Goal: Information Seeking & Learning: Learn about a topic

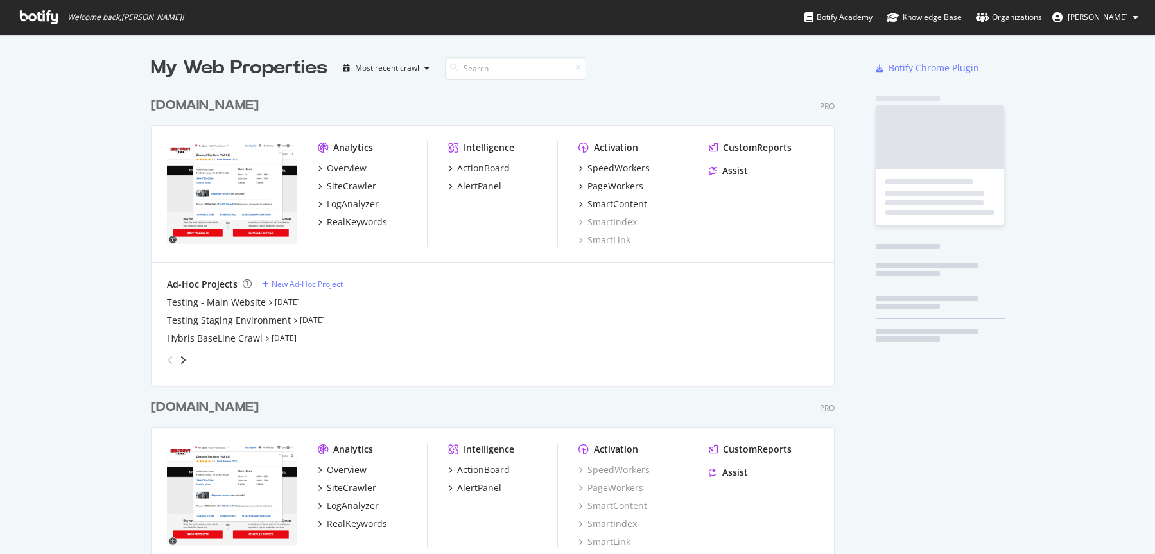
scroll to position [554, 1155]
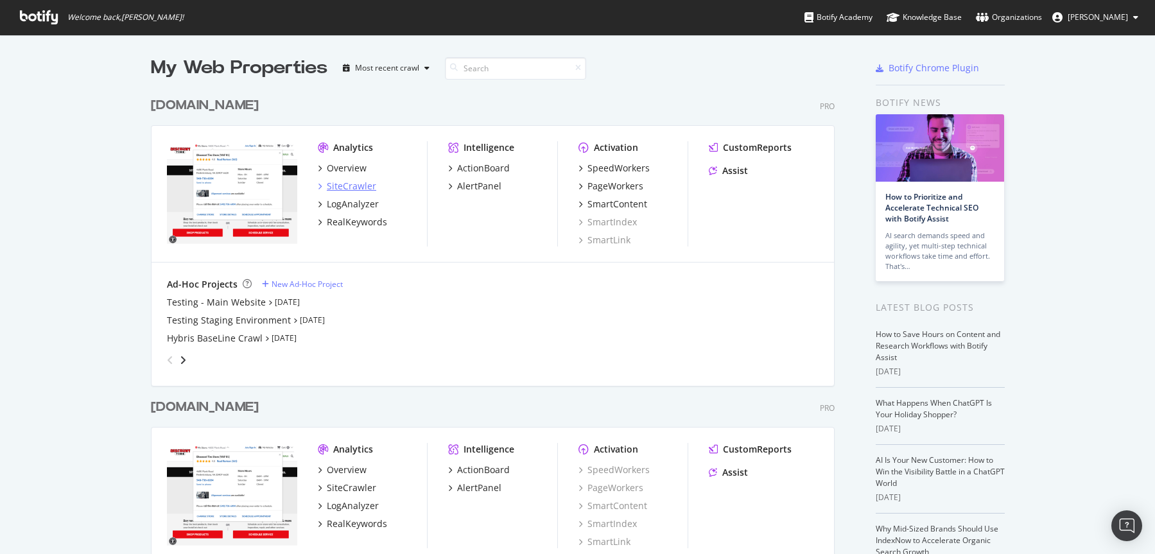
click at [367, 183] on div "SiteCrawler" at bounding box center [351, 186] width 49 height 13
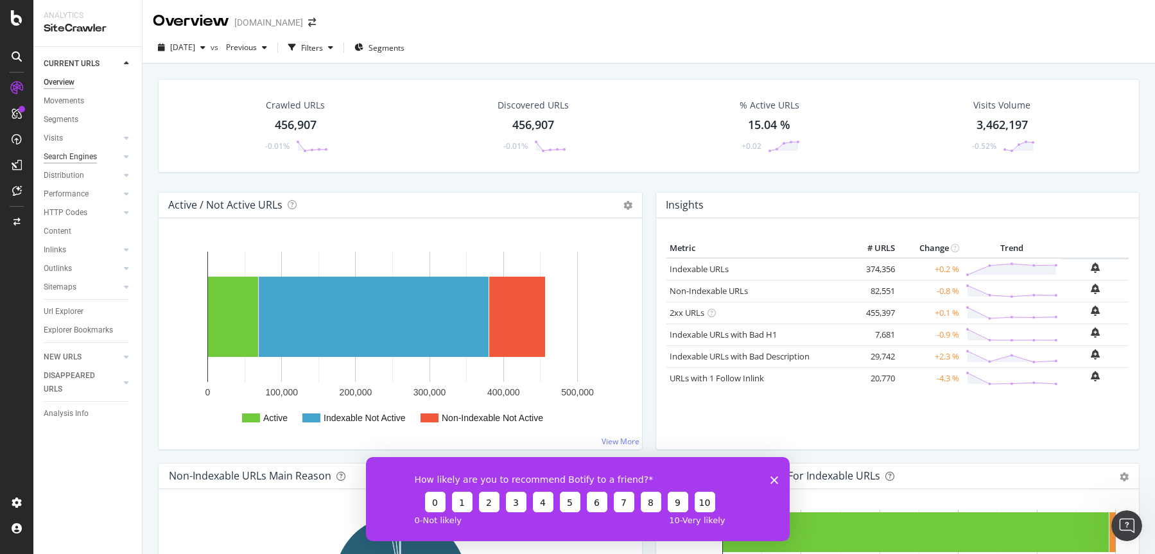
click at [77, 156] on div "Search Engines" at bounding box center [70, 156] width 53 height 13
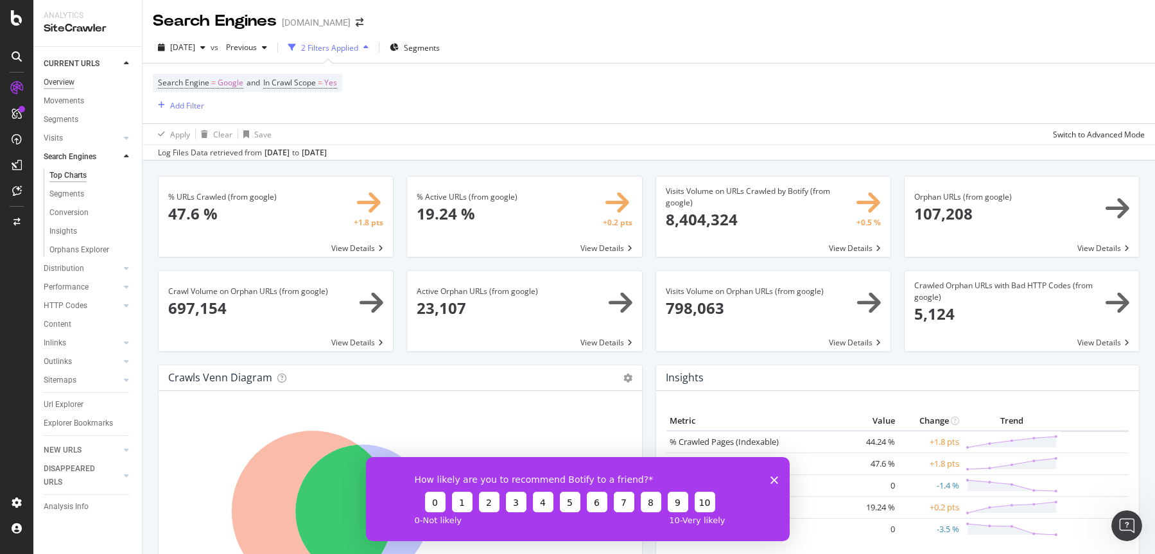
click at [58, 80] on div "Overview" at bounding box center [59, 82] width 31 height 13
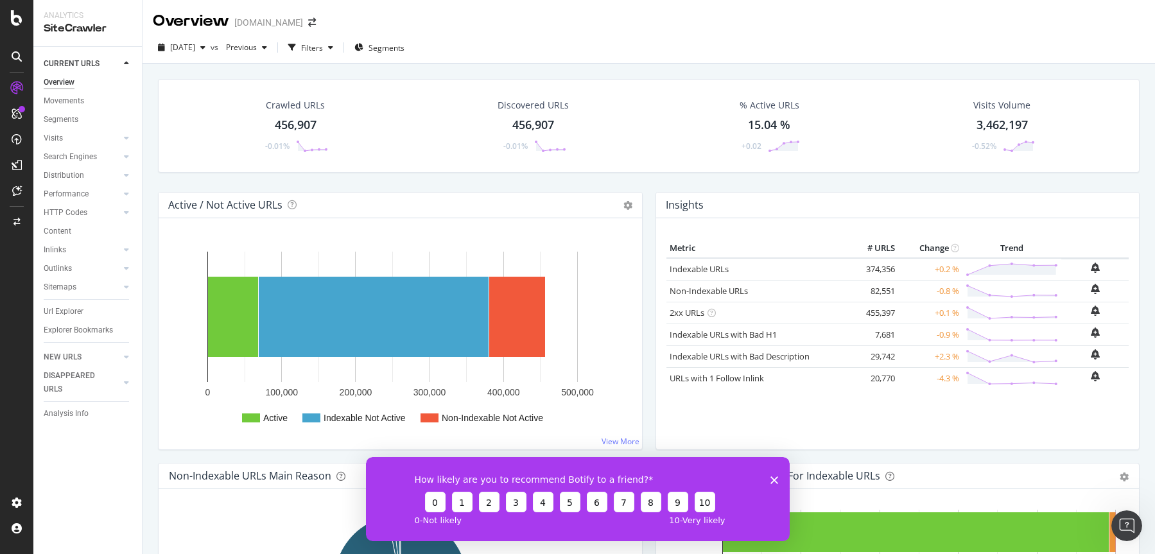
click at [17, 57] on icon at bounding box center [17, 56] width 10 height 10
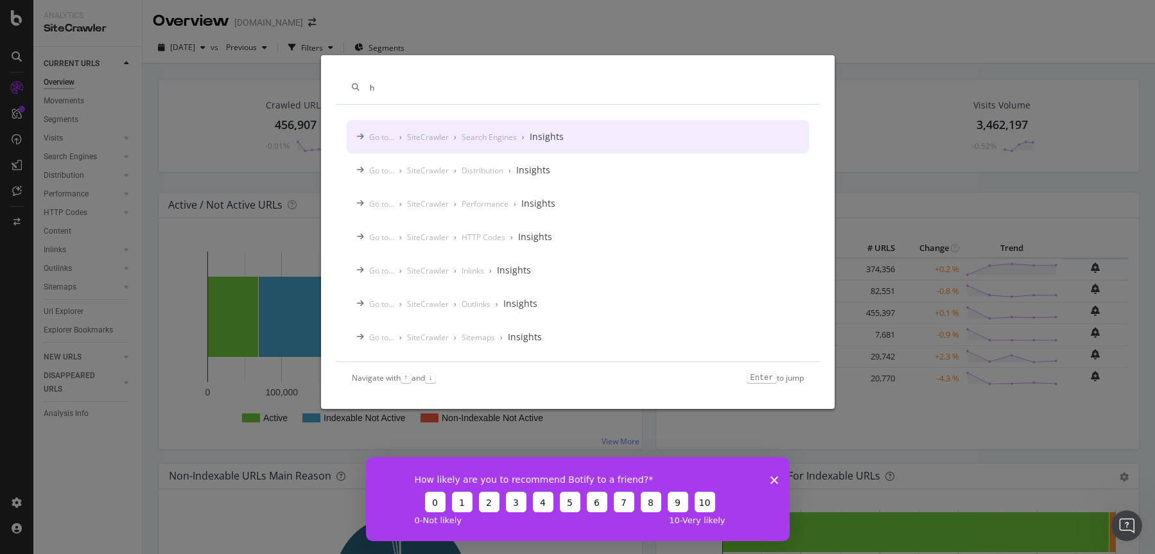
type input "h"
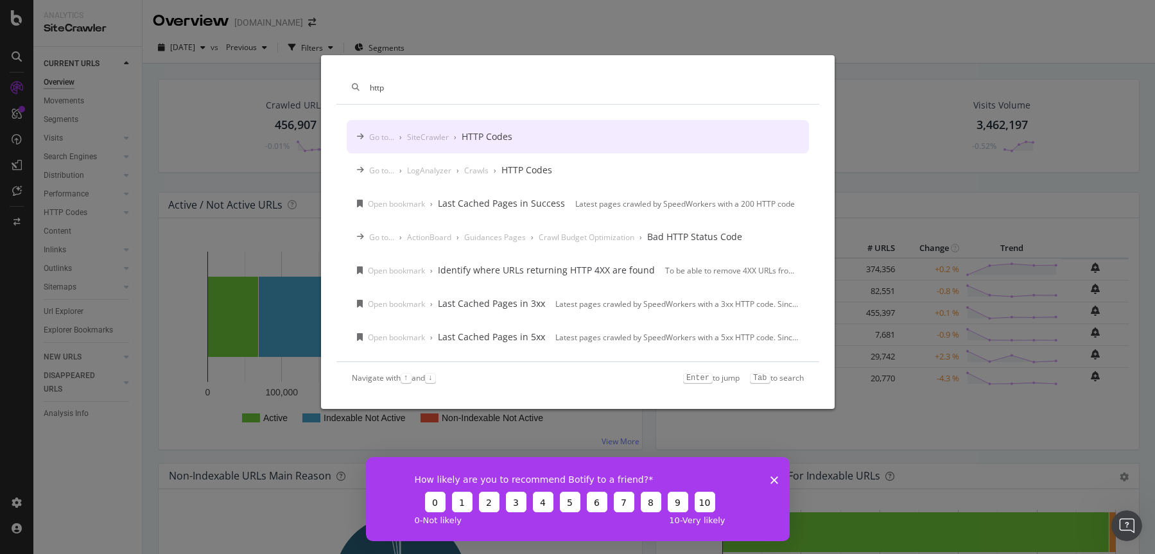
type input "http"
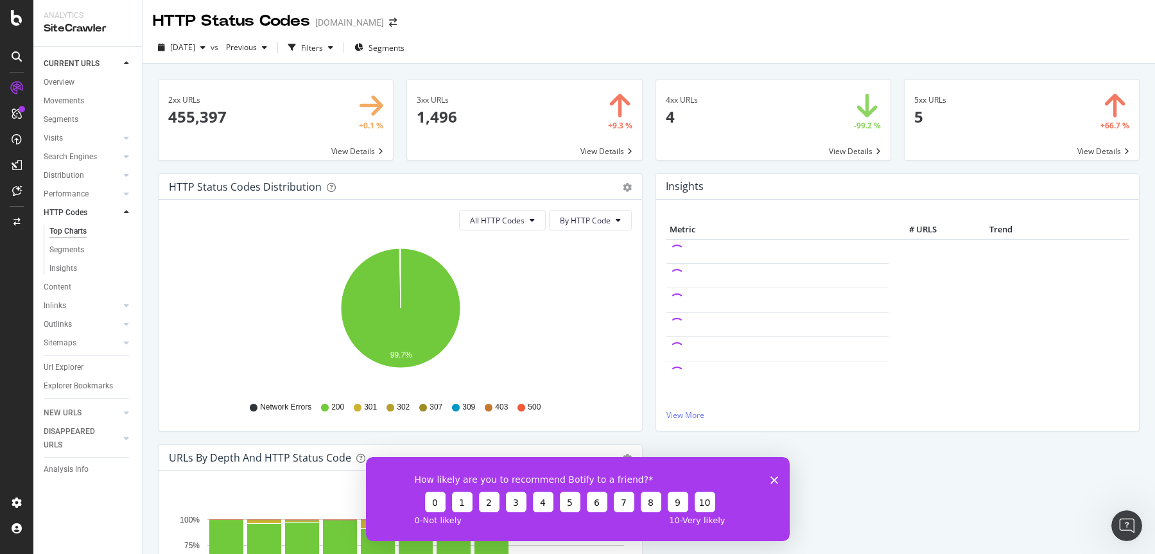
click at [772, 477] on polygon "Close survey" at bounding box center [773, 480] width 8 height 8
